Goal: Information Seeking & Learning: Learn about a topic

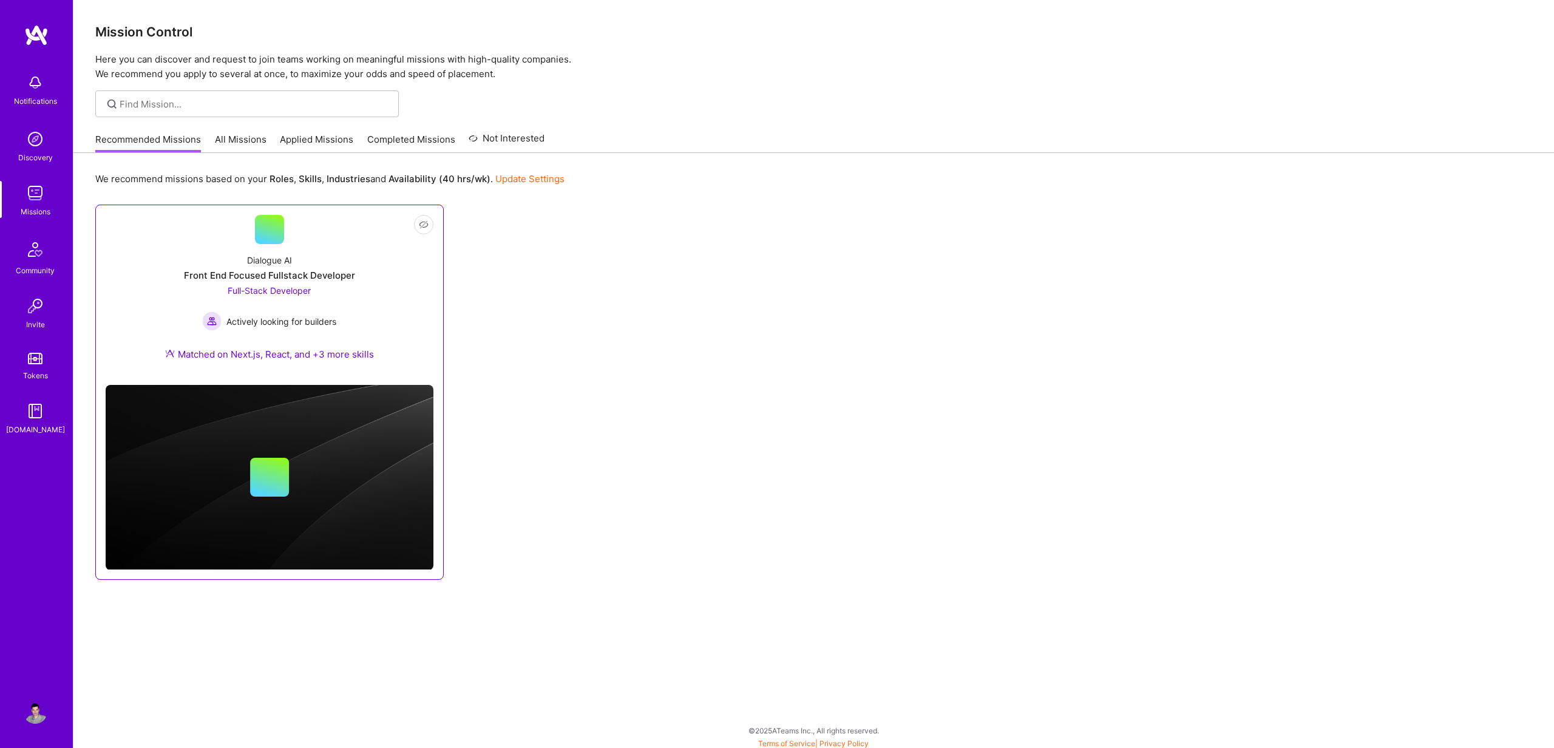
click at [299, 271] on div "Front End Focused Fullstack Developer" at bounding box center [269, 275] width 171 height 13
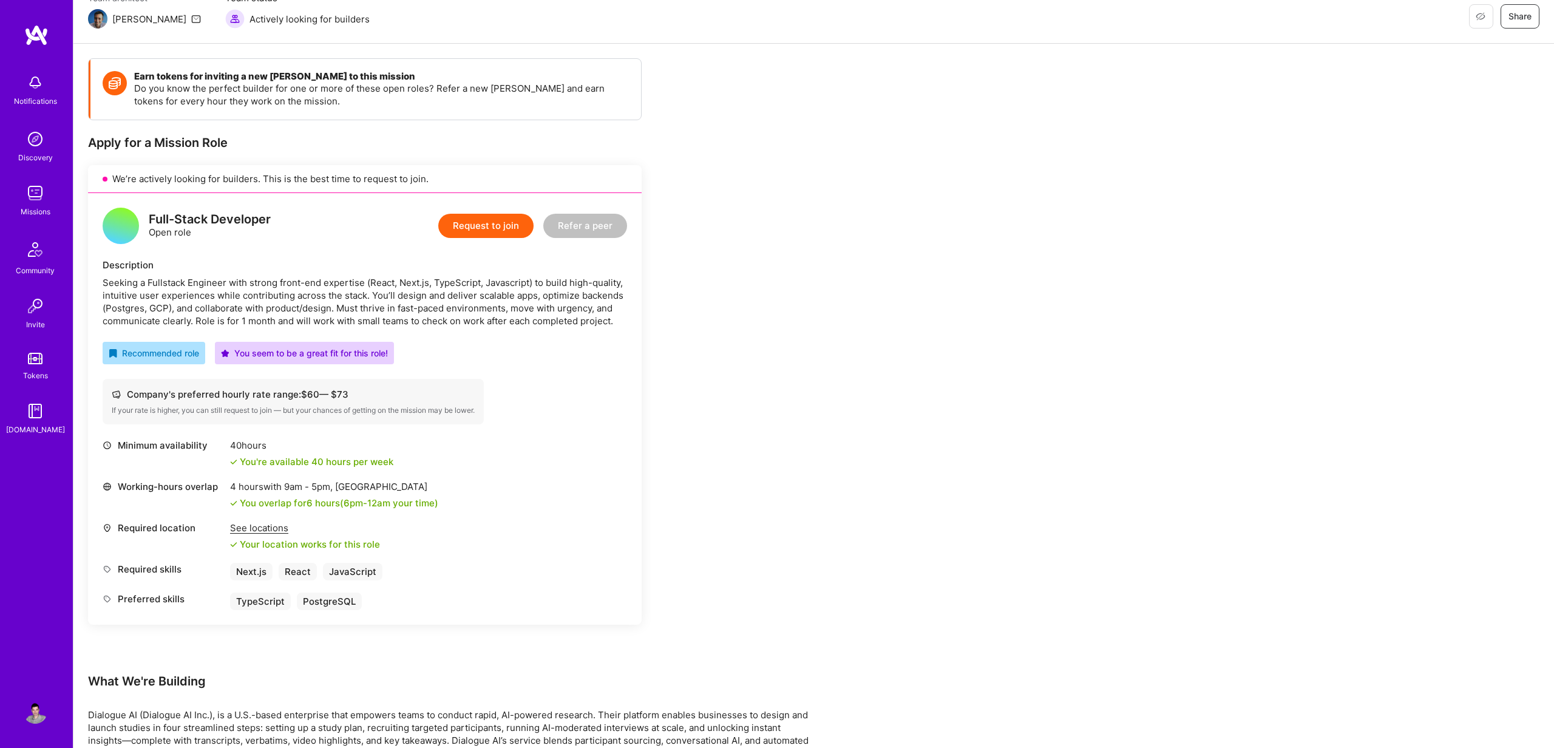
scroll to position [93, 0]
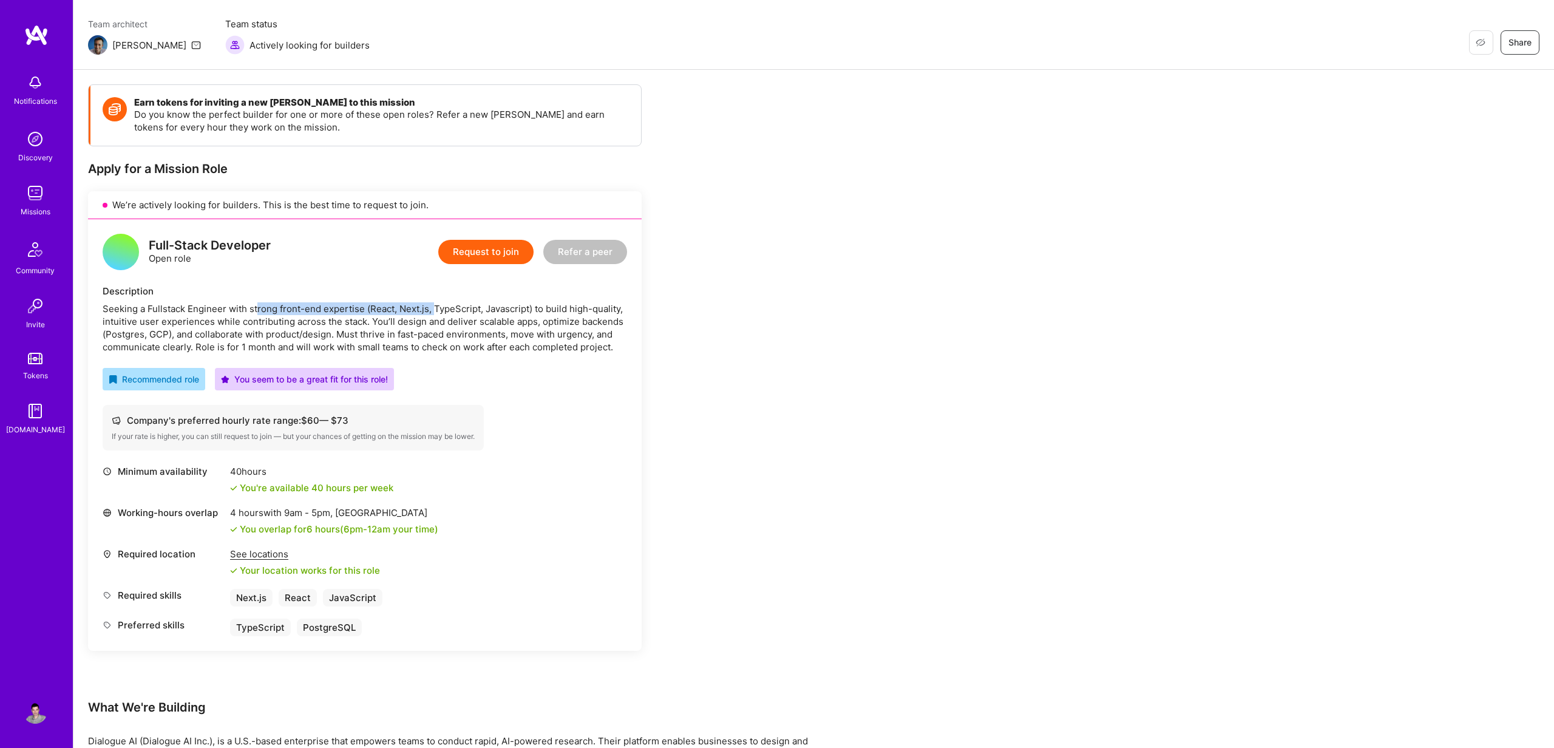
drag, startPoint x: 259, startPoint y: 311, endPoint x: 433, endPoint y: 315, distance: 174.3
click at [435, 315] on div "Seeking a Fullstack Engineer with strong front-end expertise (React, Next.js, T…" at bounding box center [365, 327] width 525 height 51
click at [760, 250] on div "Earn tokens for inviting a new [PERSON_NAME] to this mission Do you know the pe…" at bounding box center [452, 642] width 729 height 1116
click at [862, 428] on div "Earn tokens for inviting a new [PERSON_NAME] to this mission Do you know the pe…" at bounding box center [813, 654] width 1481 height 1169
click at [821, 359] on div "Earn tokens for inviting a new [PERSON_NAME] to this mission Do you know the pe…" at bounding box center [813, 654] width 1481 height 1169
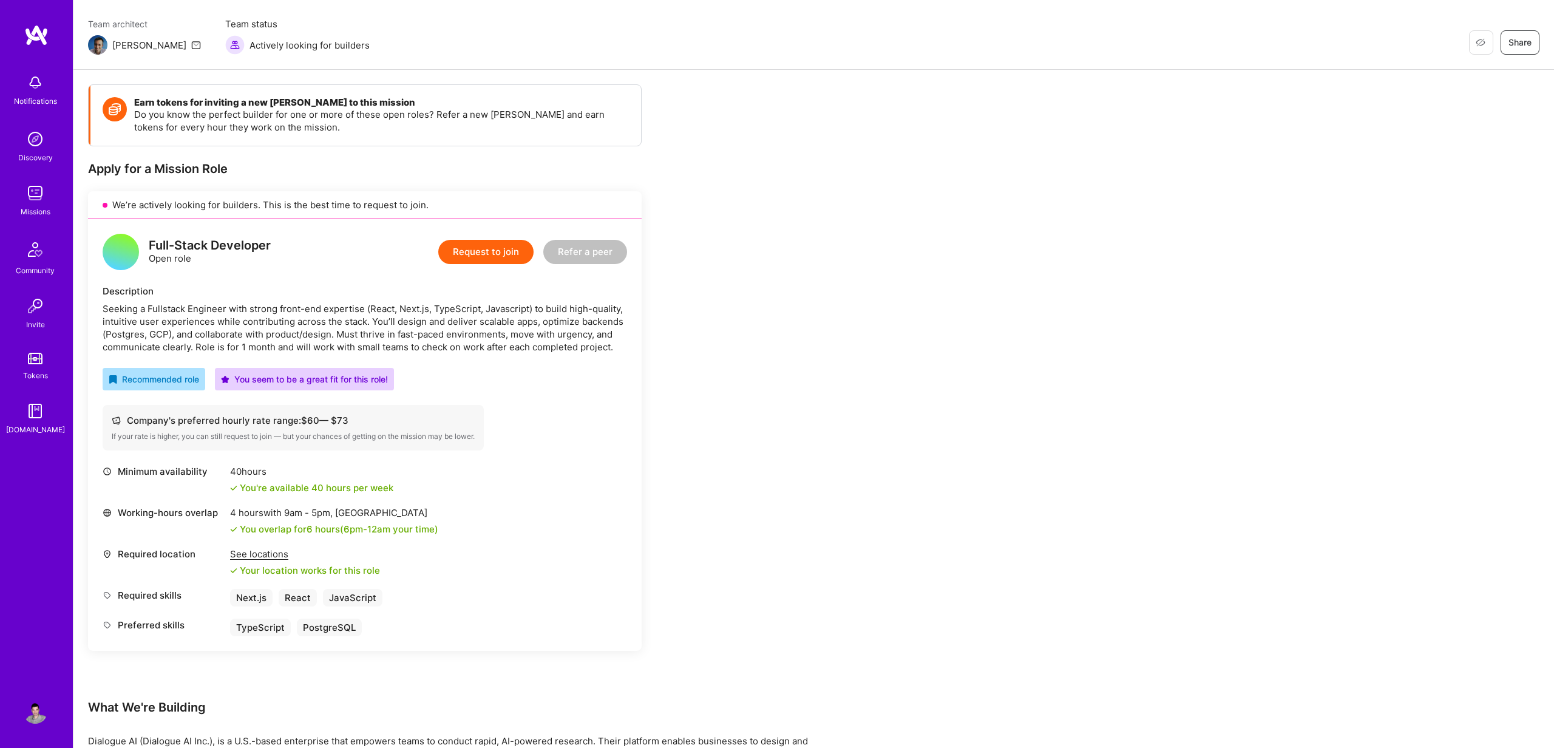
click at [905, 364] on div "Earn tokens for inviting a new [PERSON_NAME] to this mission Do you know the pe…" at bounding box center [813, 654] width 1481 height 1169
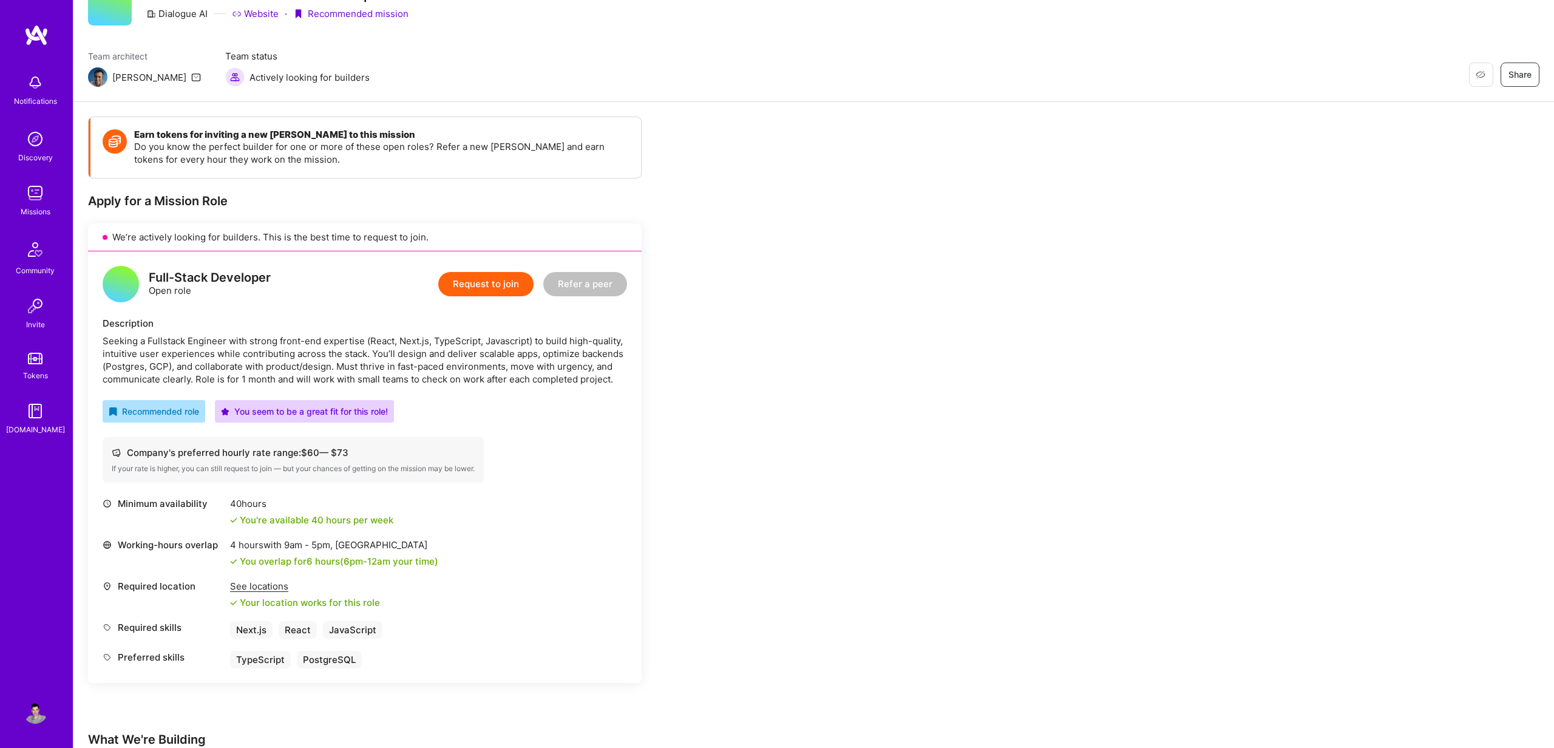
scroll to position [0, 0]
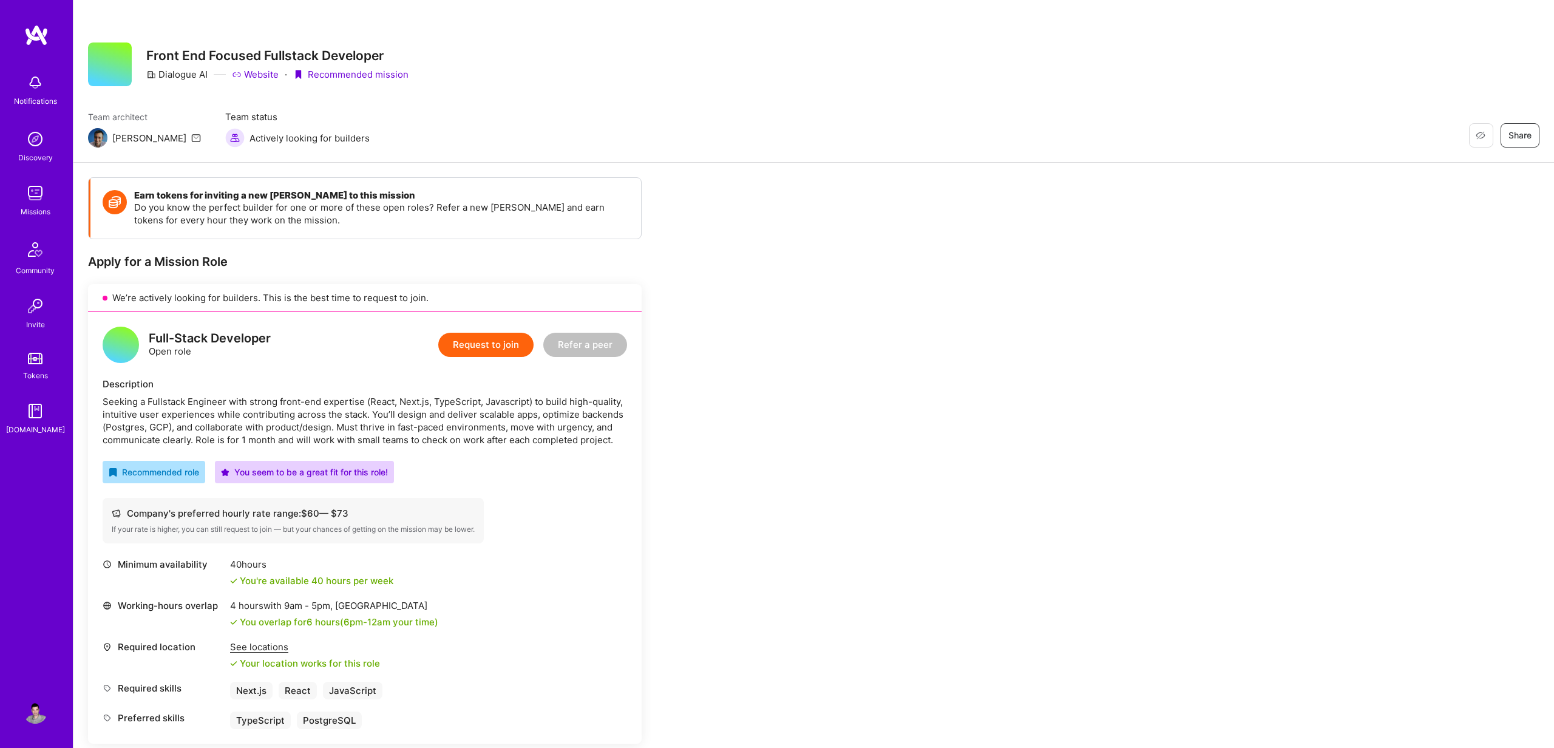
click at [873, 312] on div "Earn tokens for inviting a new [PERSON_NAME] to this mission Do you know the pe…" at bounding box center [813, 747] width 1481 height 1169
